Goal: Go to known website: Access a specific website the user already knows

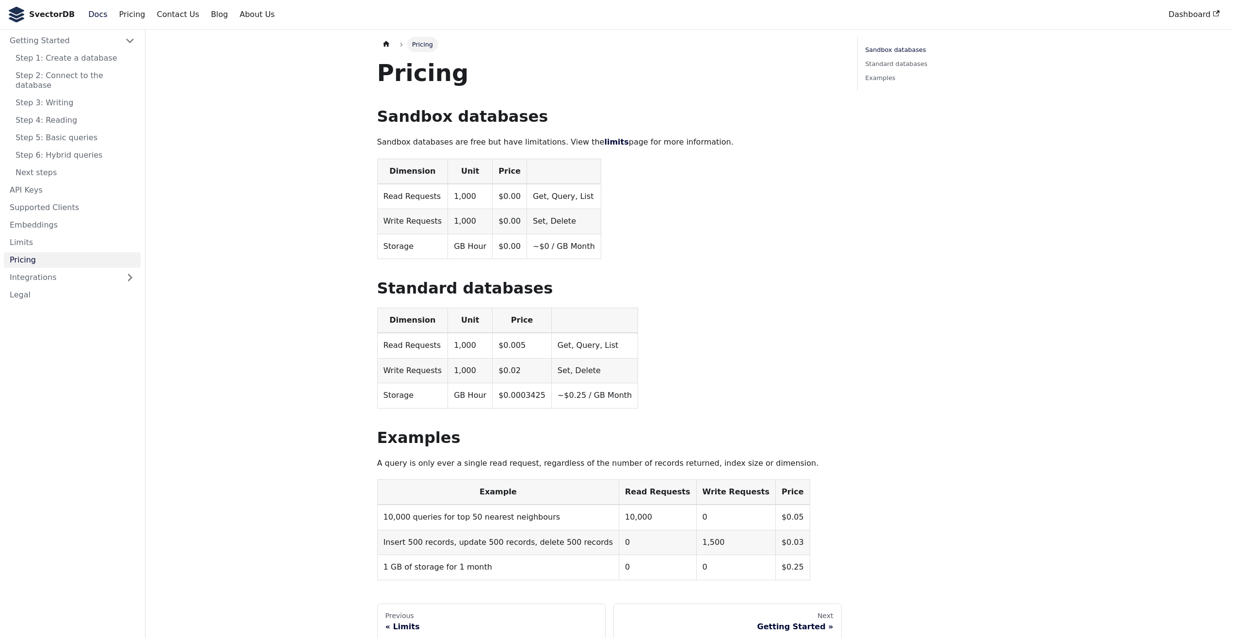
click at [82, 9] on link "Docs" at bounding box center [97, 14] width 31 height 16
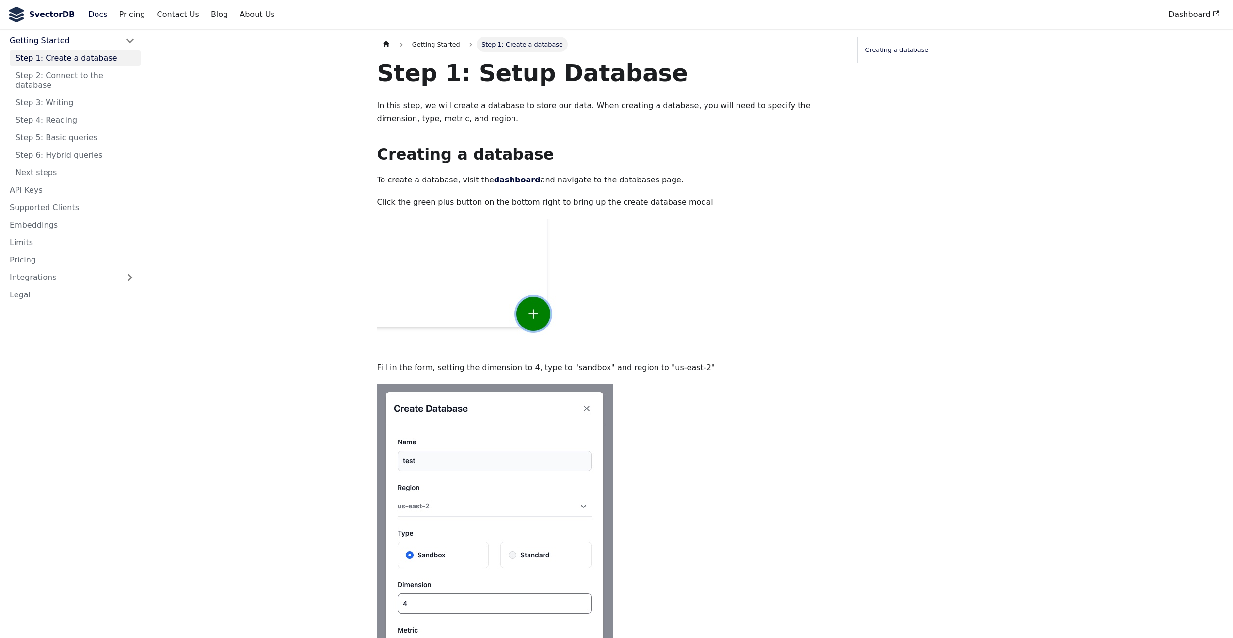
click at [27, 9] on link "SvectorDB" at bounding box center [41, 15] width 67 height 16
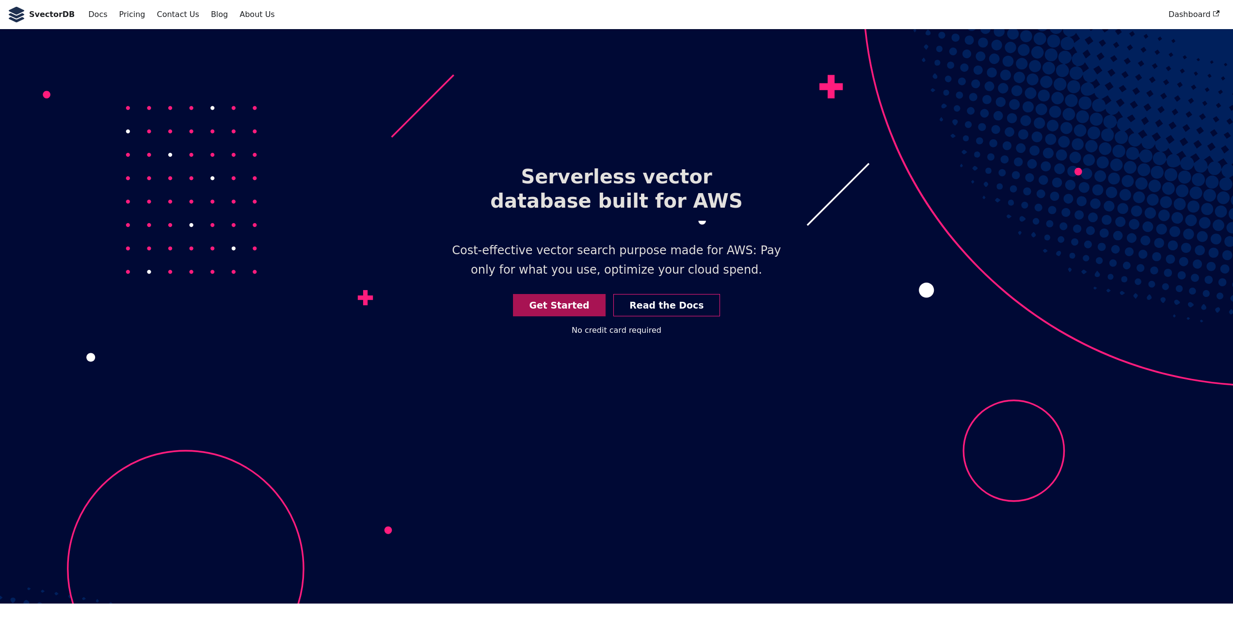
click at [567, 311] on link "Get Started" at bounding box center [559, 305] width 93 height 23
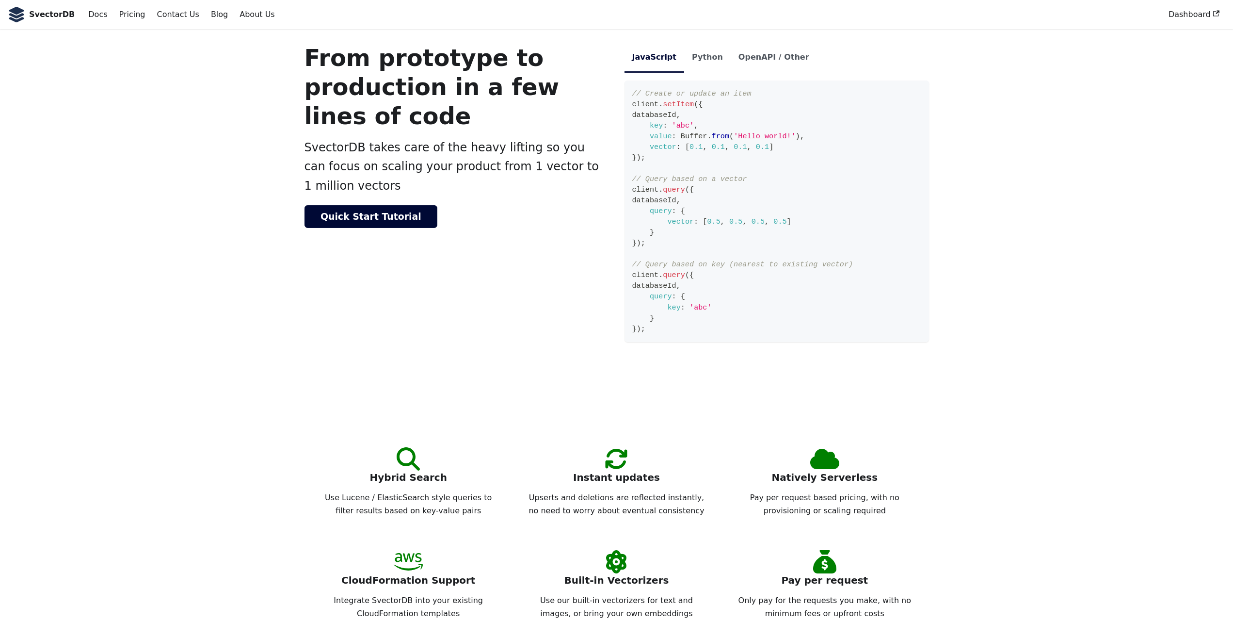
scroll to position [594, 0]
